Goal: Task Accomplishment & Management: Manage account settings

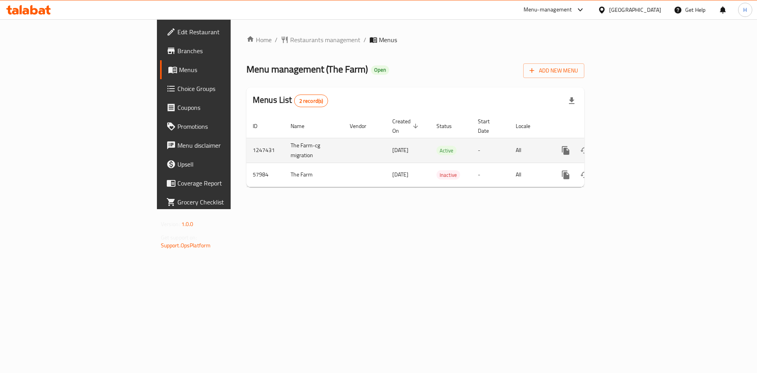
click at [627, 146] on icon "enhanced table" at bounding box center [622, 150] width 9 height 9
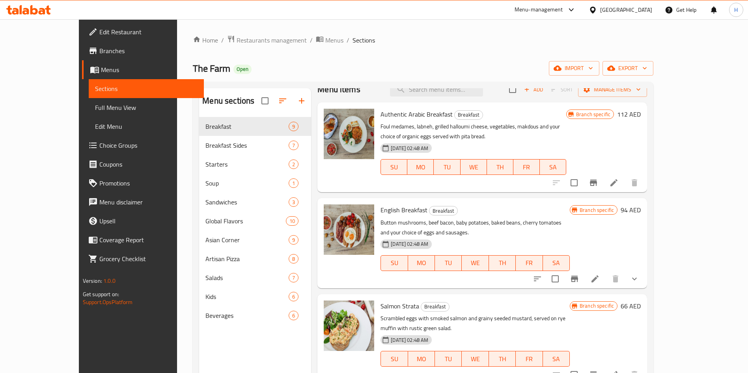
scroll to position [6, 0]
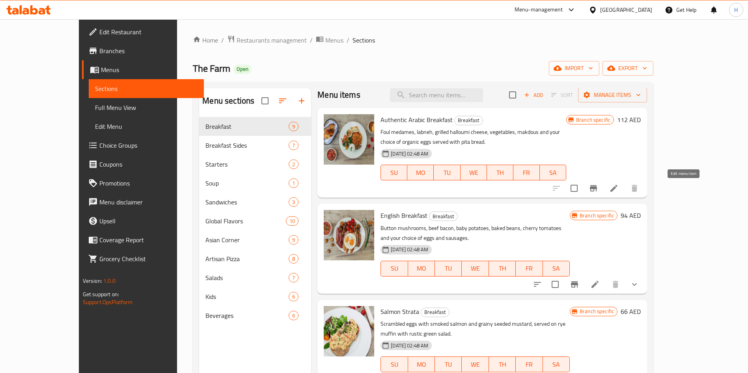
click at [619, 189] on icon at bounding box center [613, 188] width 9 height 9
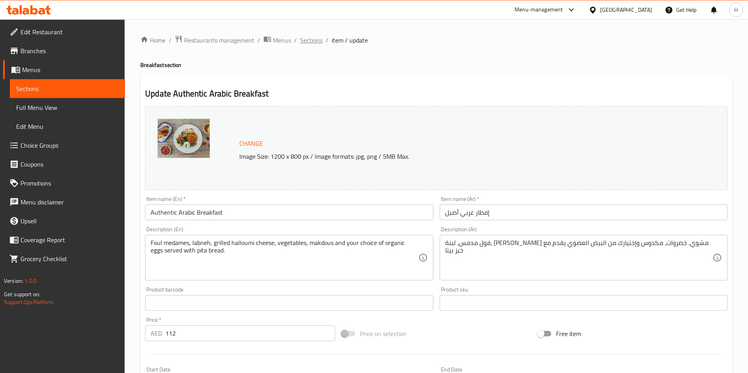
click at [309, 39] on span "Sections" at bounding box center [311, 39] width 22 height 9
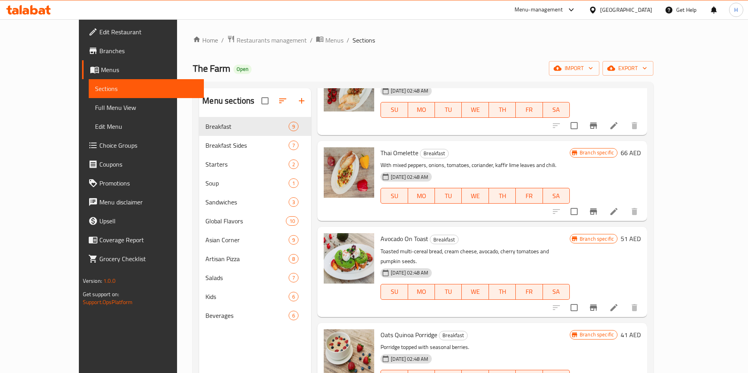
scroll to position [340, 0]
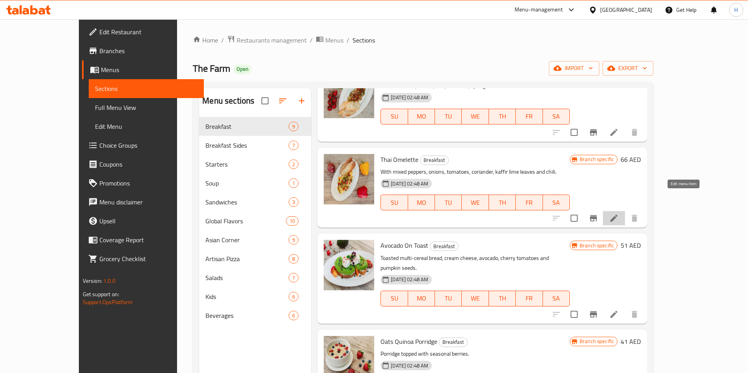
click at [618, 215] on icon at bounding box center [613, 218] width 7 height 7
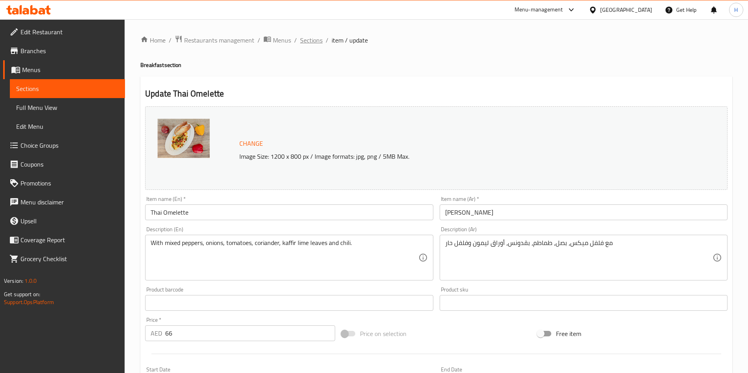
click at [312, 39] on span "Sections" at bounding box center [311, 39] width 22 height 9
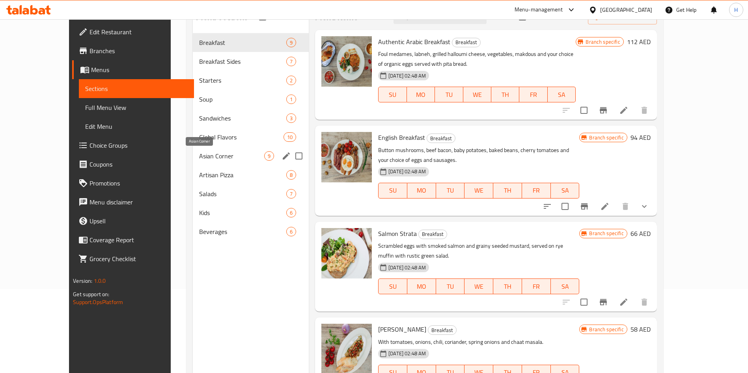
click at [199, 160] on span "Asian Corner" at bounding box center [231, 155] width 65 height 9
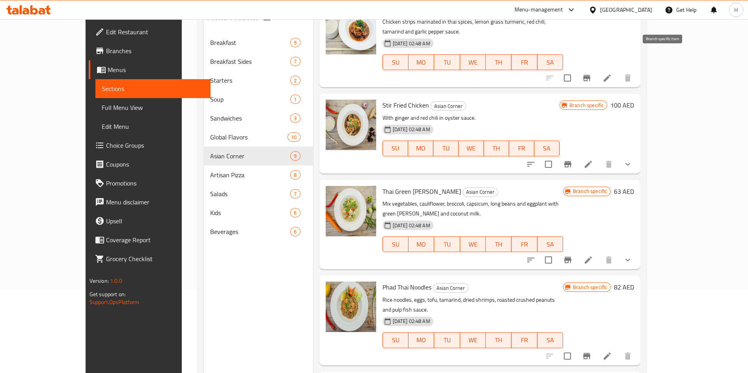
scroll to position [112, 0]
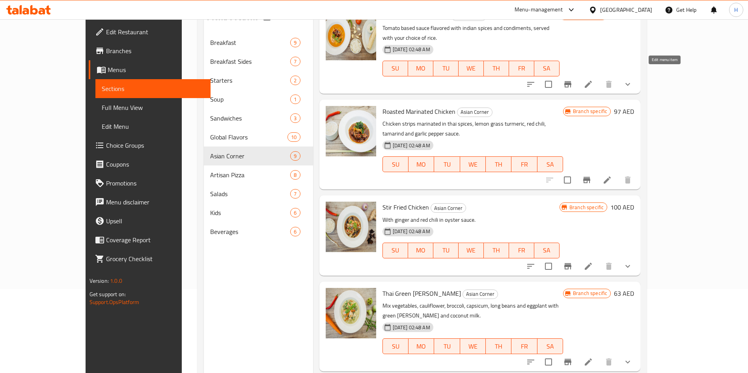
click at [593, 80] on icon at bounding box center [588, 84] width 9 height 9
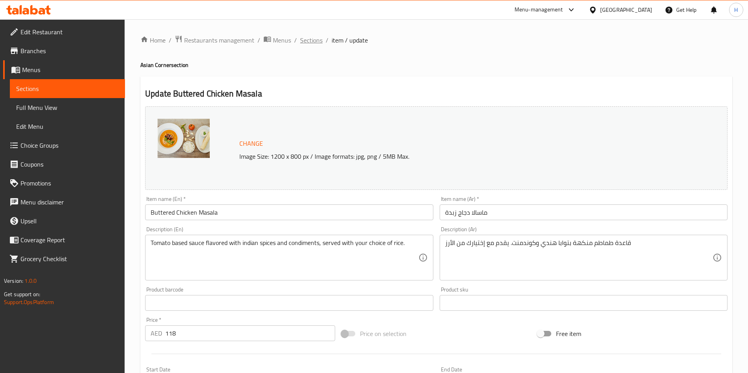
click at [314, 38] on span "Sections" at bounding box center [311, 39] width 22 height 9
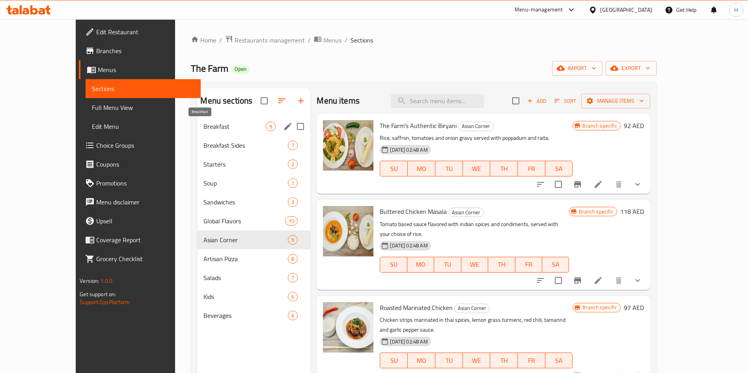
click at [239, 123] on span "Breakfast" at bounding box center [234, 126] width 62 height 9
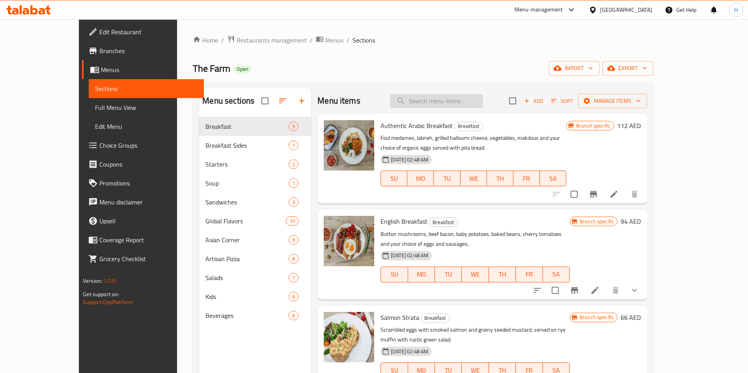
click at [456, 97] on input "search" at bounding box center [436, 101] width 93 height 14
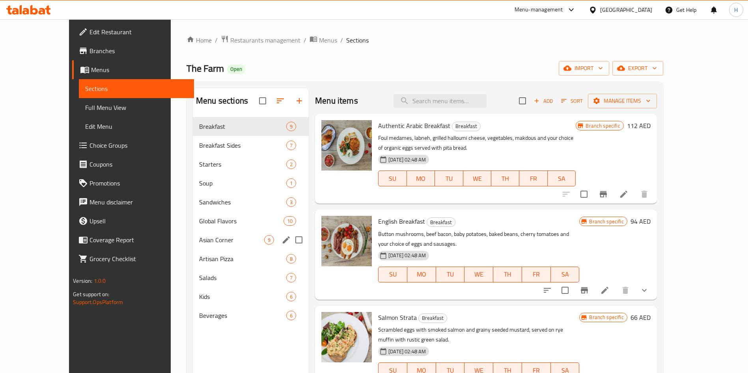
click at [193, 246] on div "Asian Corner 9" at bounding box center [251, 240] width 116 height 19
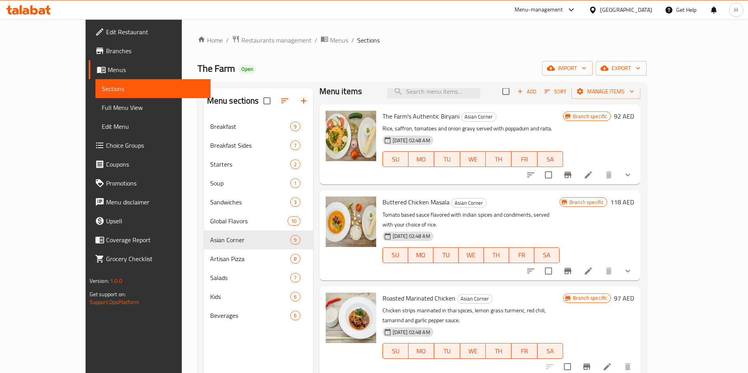
scroll to position [5, 0]
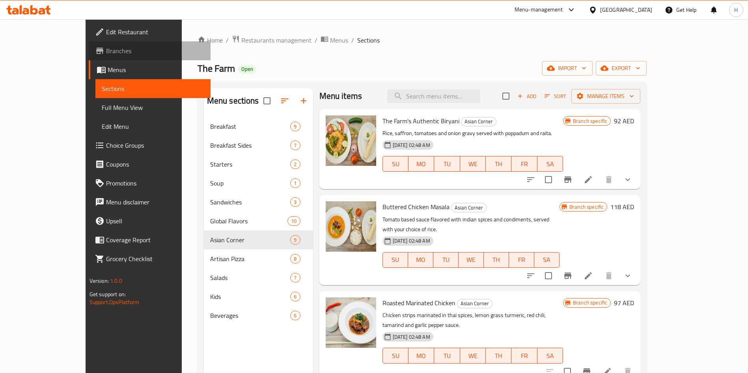
click at [106, 55] on span "Branches" at bounding box center [155, 50] width 98 height 9
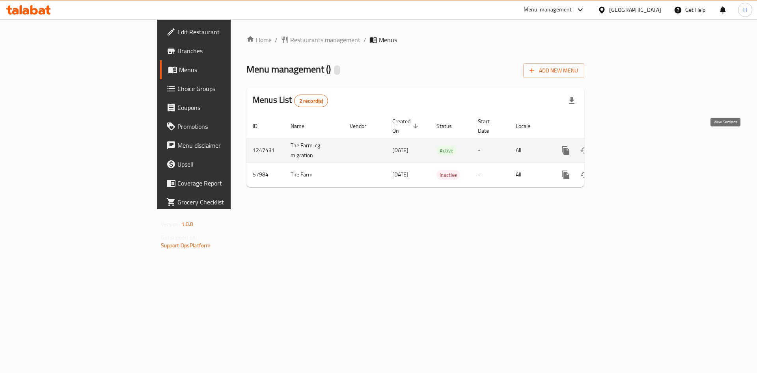
click at [627, 146] on icon "enhanced table" at bounding box center [622, 150] width 9 height 9
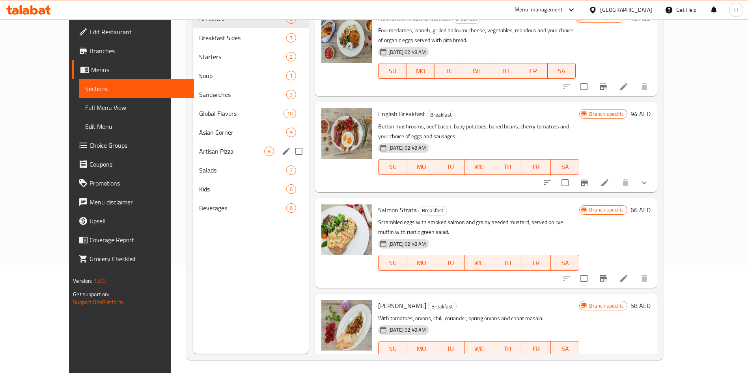
click at [199, 149] on span "Artisan Pizza" at bounding box center [231, 151] width 65 height 9
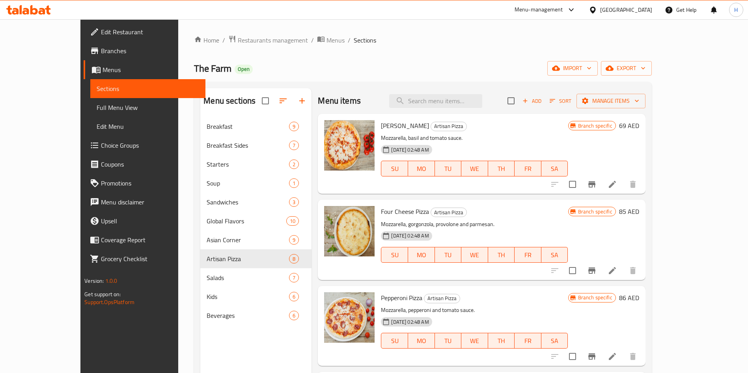
click at [617, 183] on icon at bounding box center [612, 184] width 9 height 9
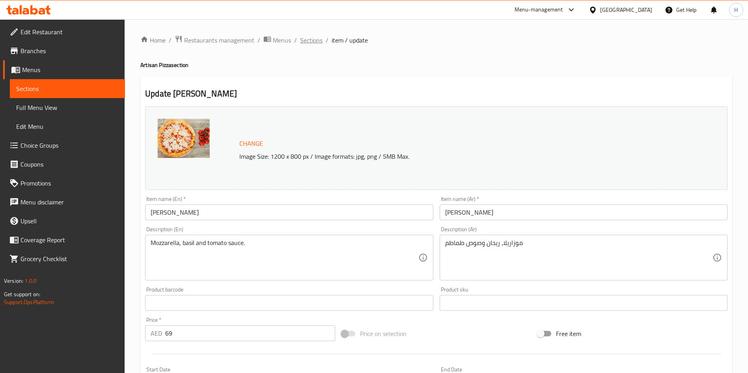
click at [314, 43] on span "Sections" at bounding box center [311, 39] width 22 height 9
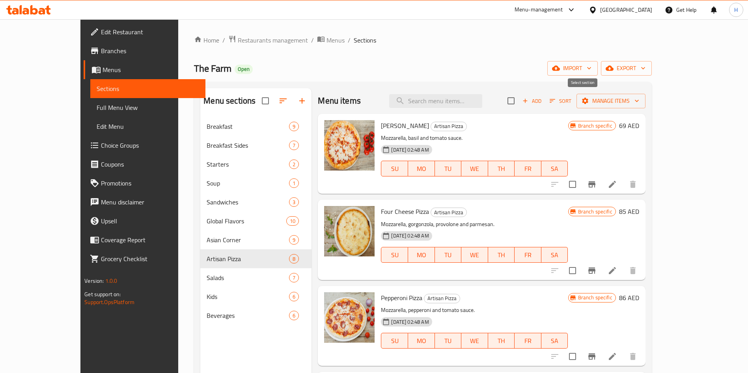
click at [519, 100] on input "checkbox" at bounding box center [511, 101] width 17 height 17
checkbox input "true"
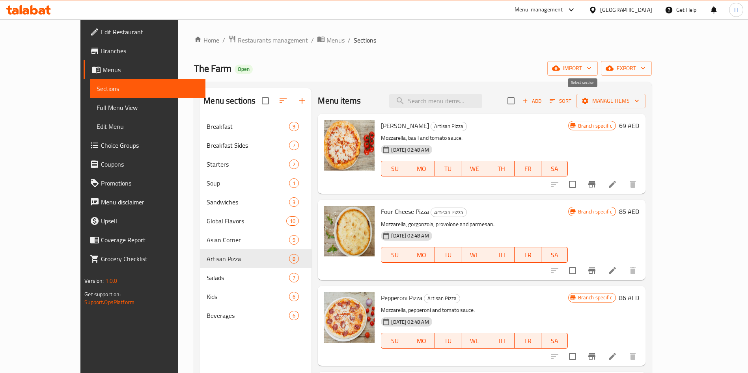
checkbox input "true"
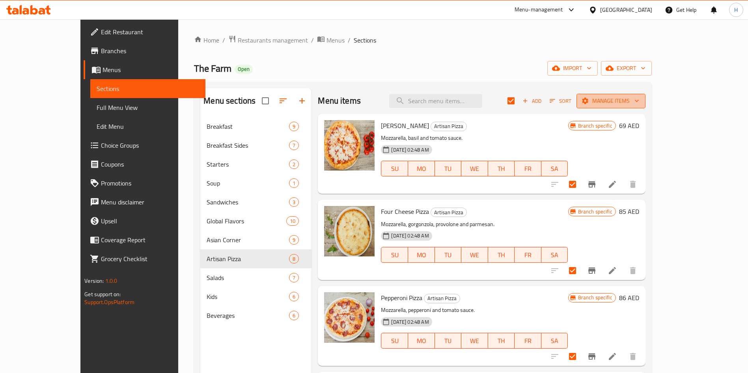
click at [639, 102] on span "Manage items" at bounding box center [611, 101] width 56 height 10
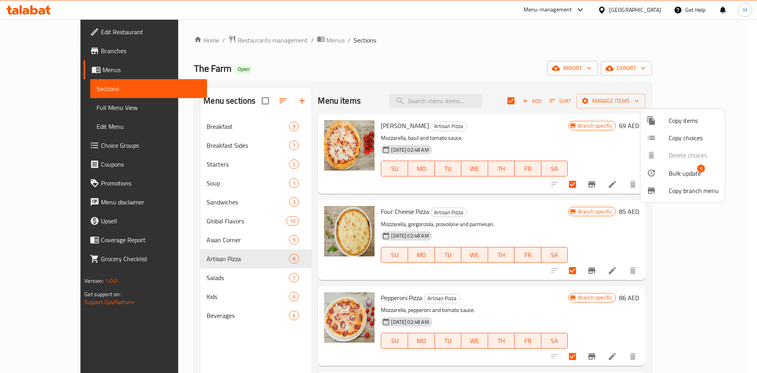
click at [679, 172] on span "Bulk update" at bounding box center [685, 173] width 32 height 9
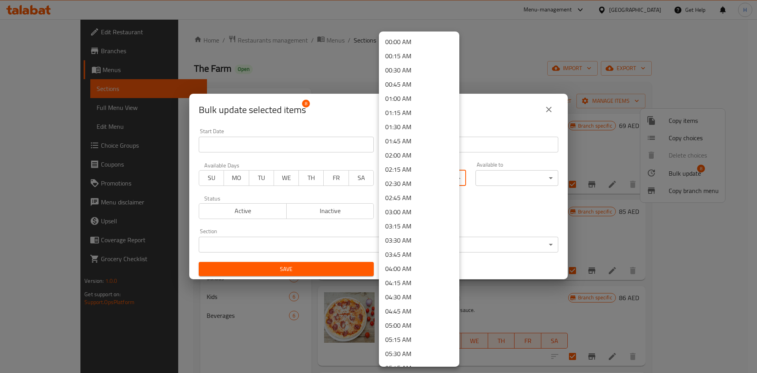
click at [406, 176] on body "​ Menu-management United Arab Emirates Get Help H Edit Restaurant Branches Menu…" at bounding box center [378, 196] width 757 height 354
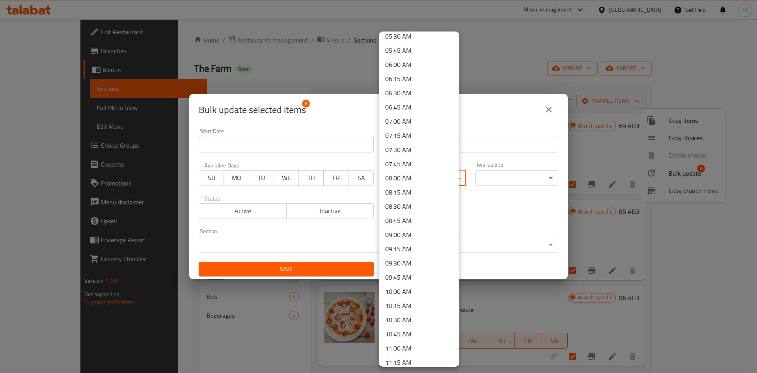
scroll to position [461, 0]
click at [403, 260] on li "12:00 PM" at bounding box center [419, 262] width 80 height 14
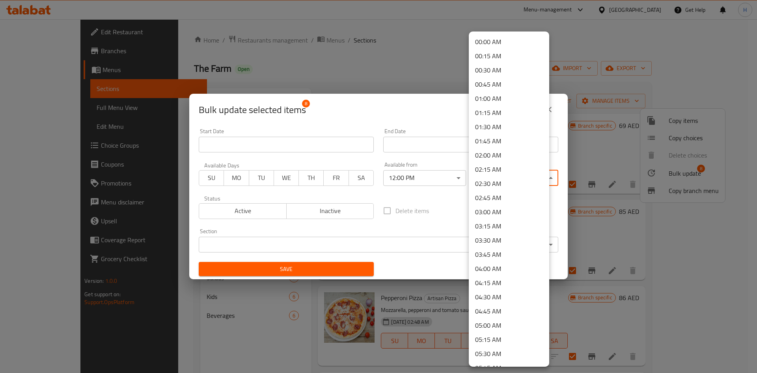
click at [497, 173] on body "​ Menu-management United Arab Emirates Get Help H Edit Restaurant Branches Menu…" at bounding box center [378, 196] width 757 height 354
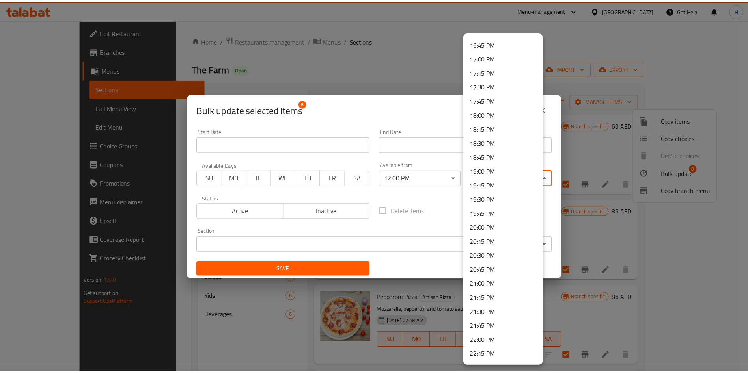
scroll to position [1048, 0]
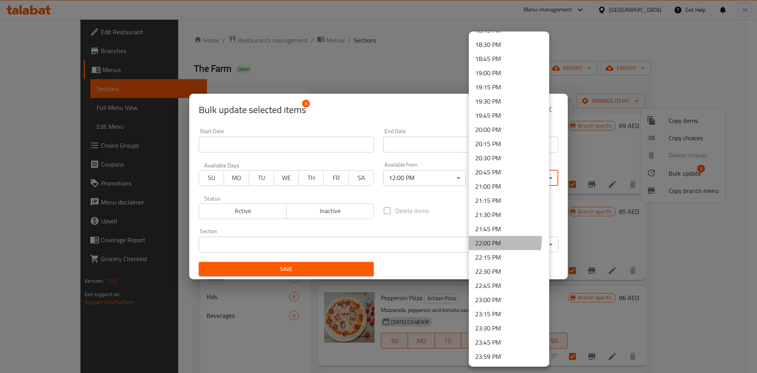
click at [491, 241] on li "22:00 PM" at bounding box center [509, 243] width 80 height 14
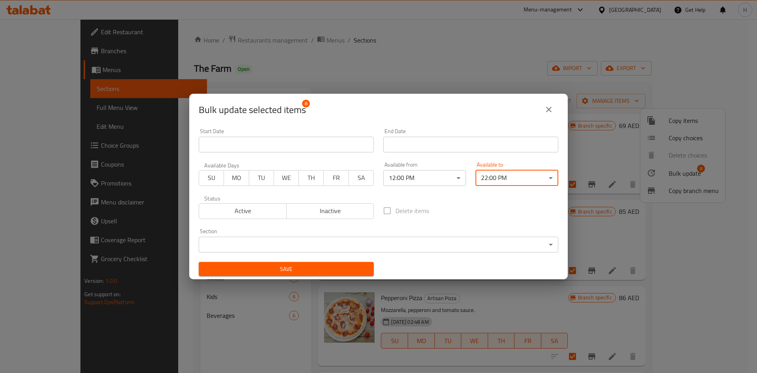
click at [302, 275] on button "Save" at bounding box center [286, 269] width 175 height 15
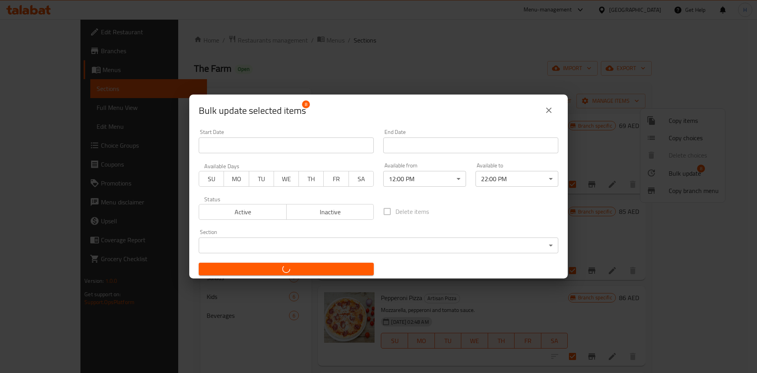
checkbox input "false"
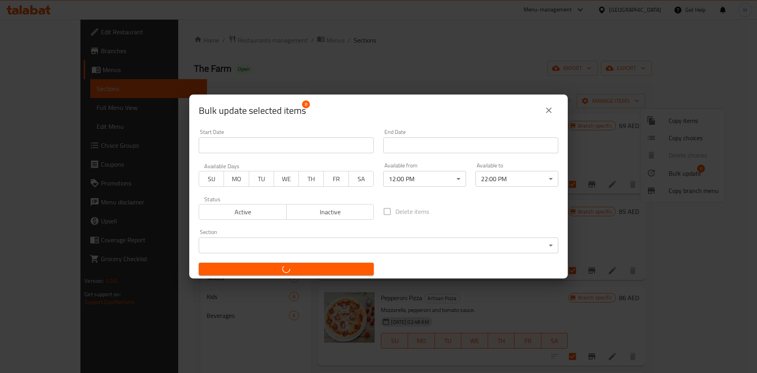
checkbox input "false"
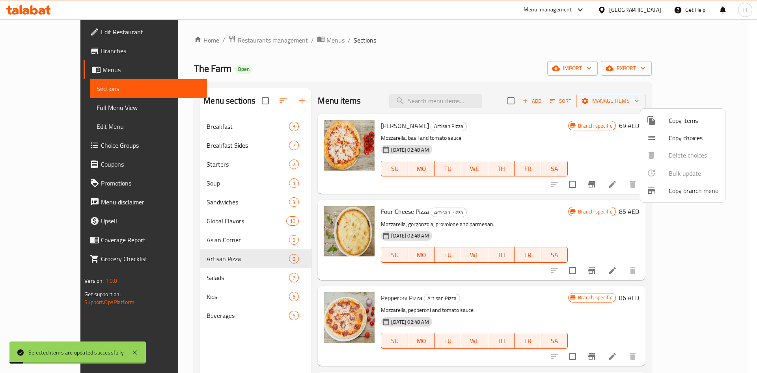
click at [553, 134] on div at bounding box center [378, 186] width 757 height 373
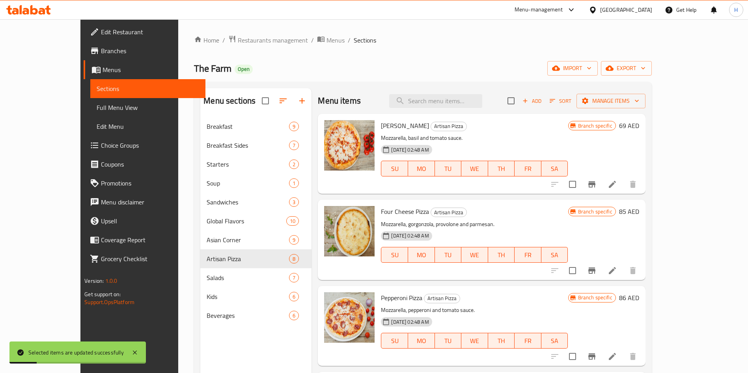
click at [616, 184] on icon at bounding box center [612, 184] width 7 height 7
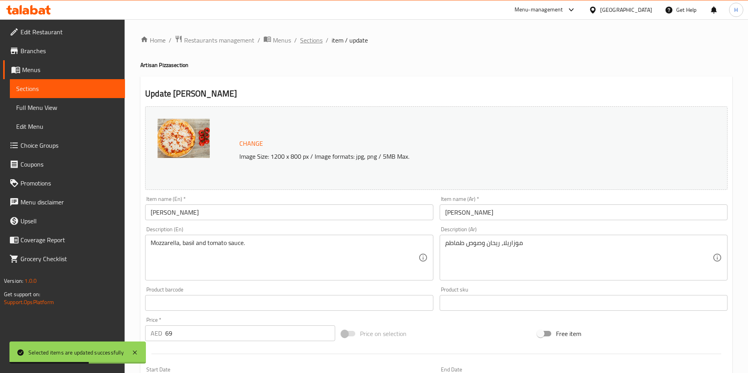
click at [308, 39] on span "Sections" at bounding box center [311, 39] width 22 height 9
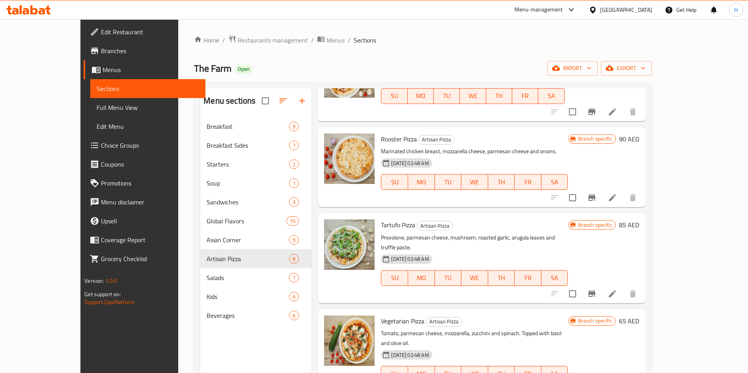
scroll to position [345, 0]
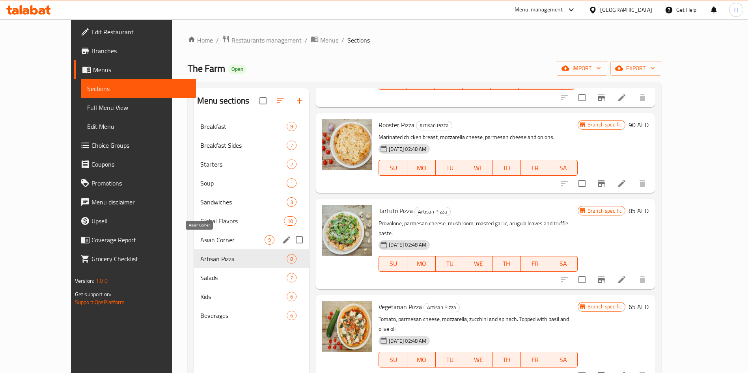
click at [200, 240] on span "Asian Corner" at bounding box center [232, 239] width 64 height 9
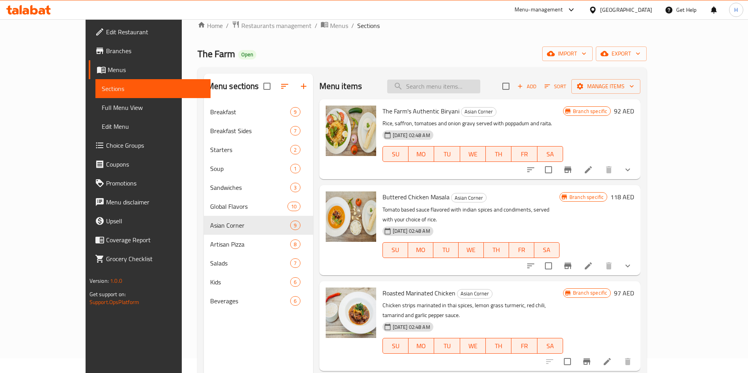
click at [472, 80] on input "search" at bounding box center [433, 87] width 93 height 14
type input "taste of"
type input "paneer"
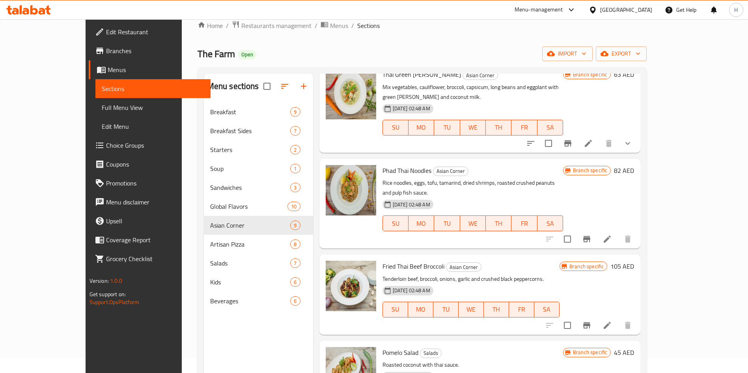
scroll to position [336, 0]
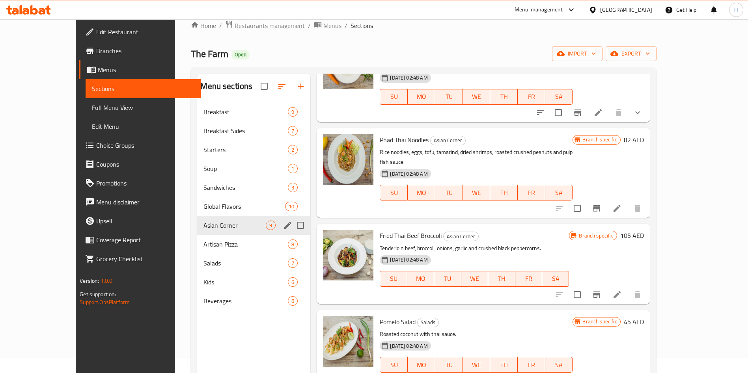
type input "thai"
click at [197, 231] on div "Asian Corner 9" at bounding box center [253, 225] width 113 height 19
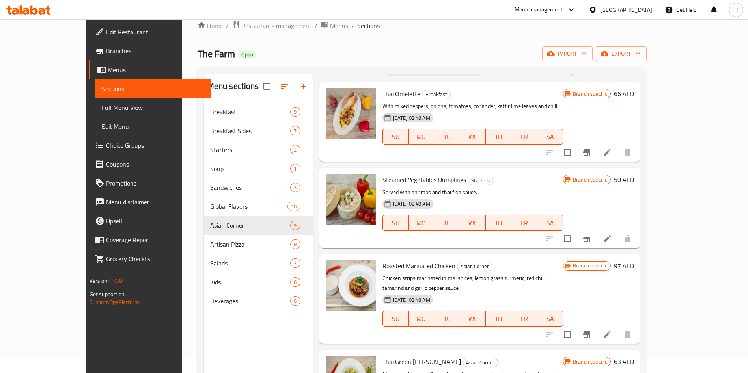
scroll to position [0, 0]
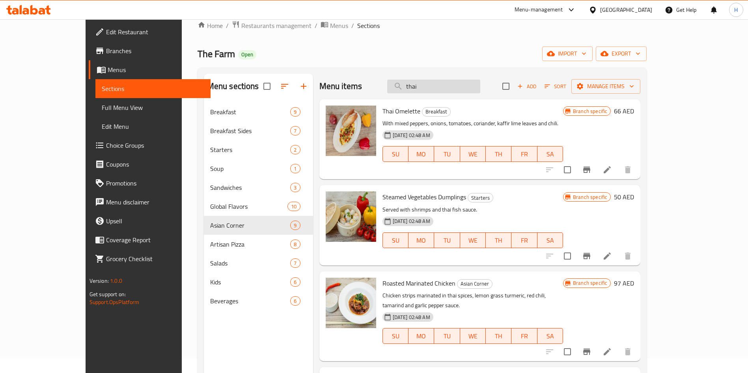
click at [480, 84] on input "thai" at bounding box center [433, 87] width 93 height 14
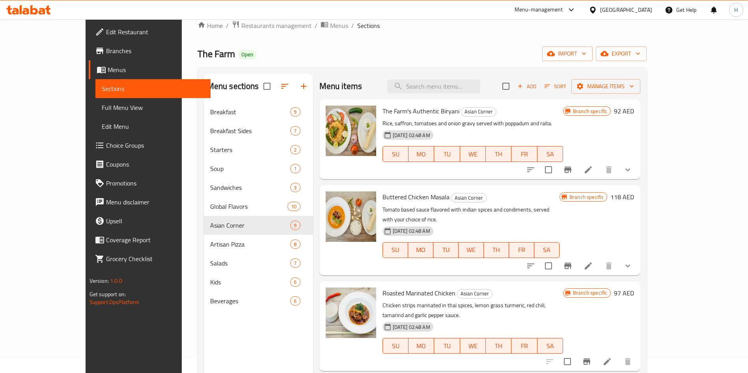
click at [216, 338] on div "Menu sections Breakfast 9 Breakfast Sides 7 Starters 2 Soup 1 Sandwiches 3 Glob…" at bounding box center [258, 260] width 109 height 373
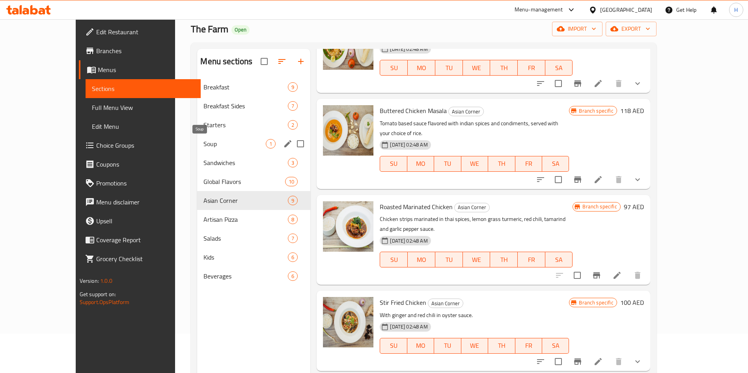
scroll to position [35, 0]
